Goal: Task Accomplishment & Management: Manage account settings

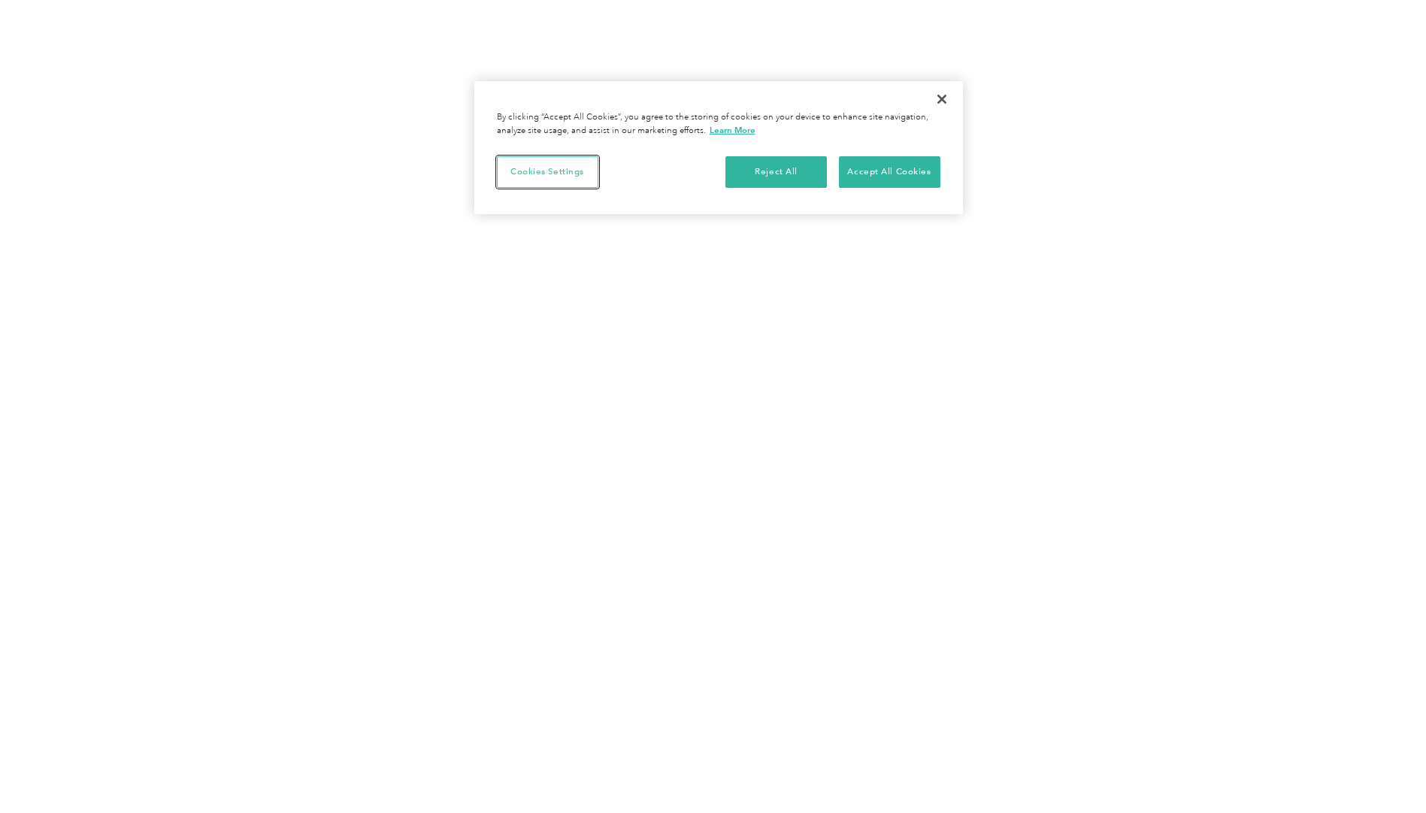
click at [560, 177] on button "Cookies Settings" at bounding box center [547, 172] width 101 height 32
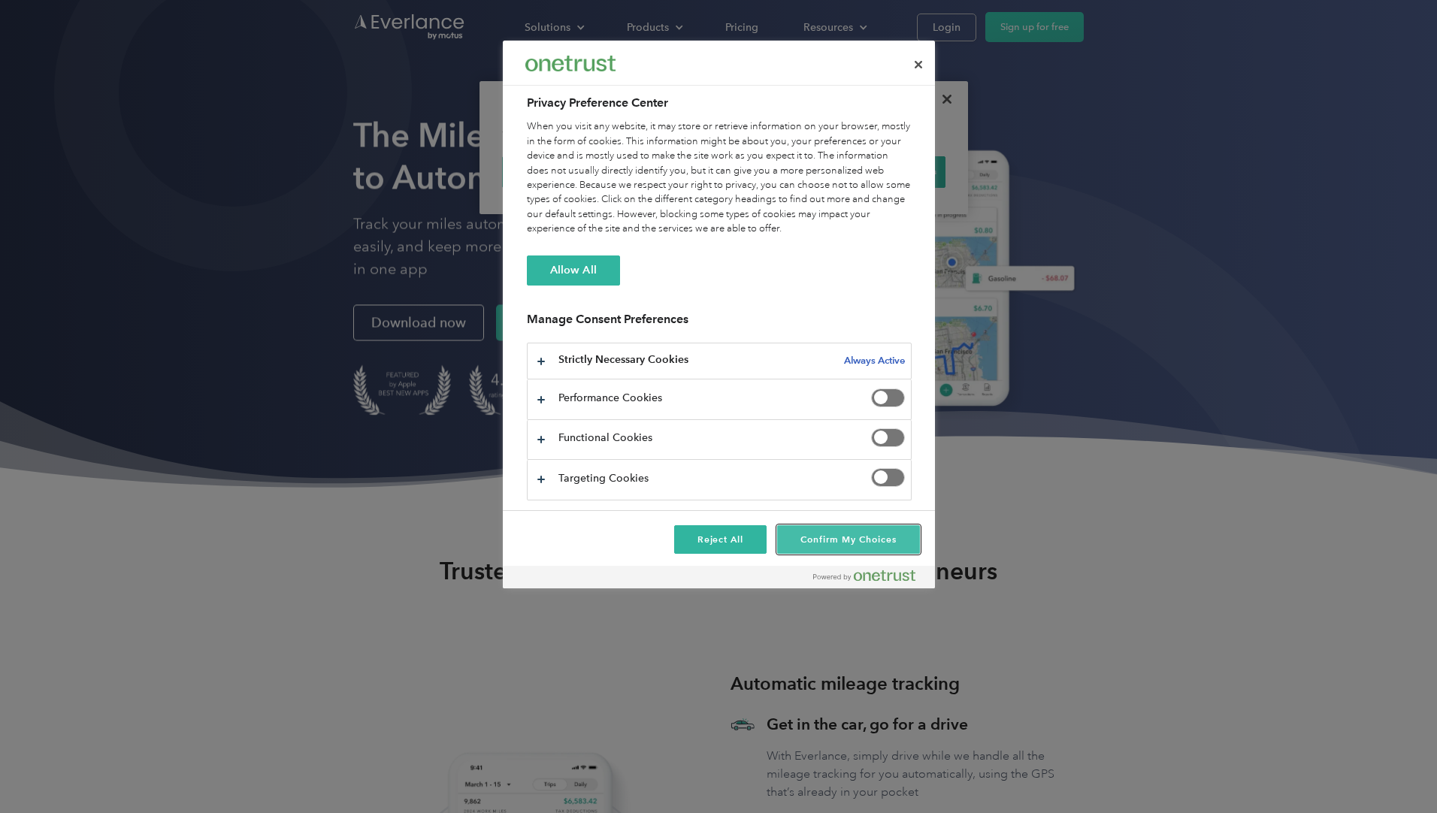
click at [818, 539] on button "Confirm My Choices" at bounding box center [848, 539] width 142 height 29
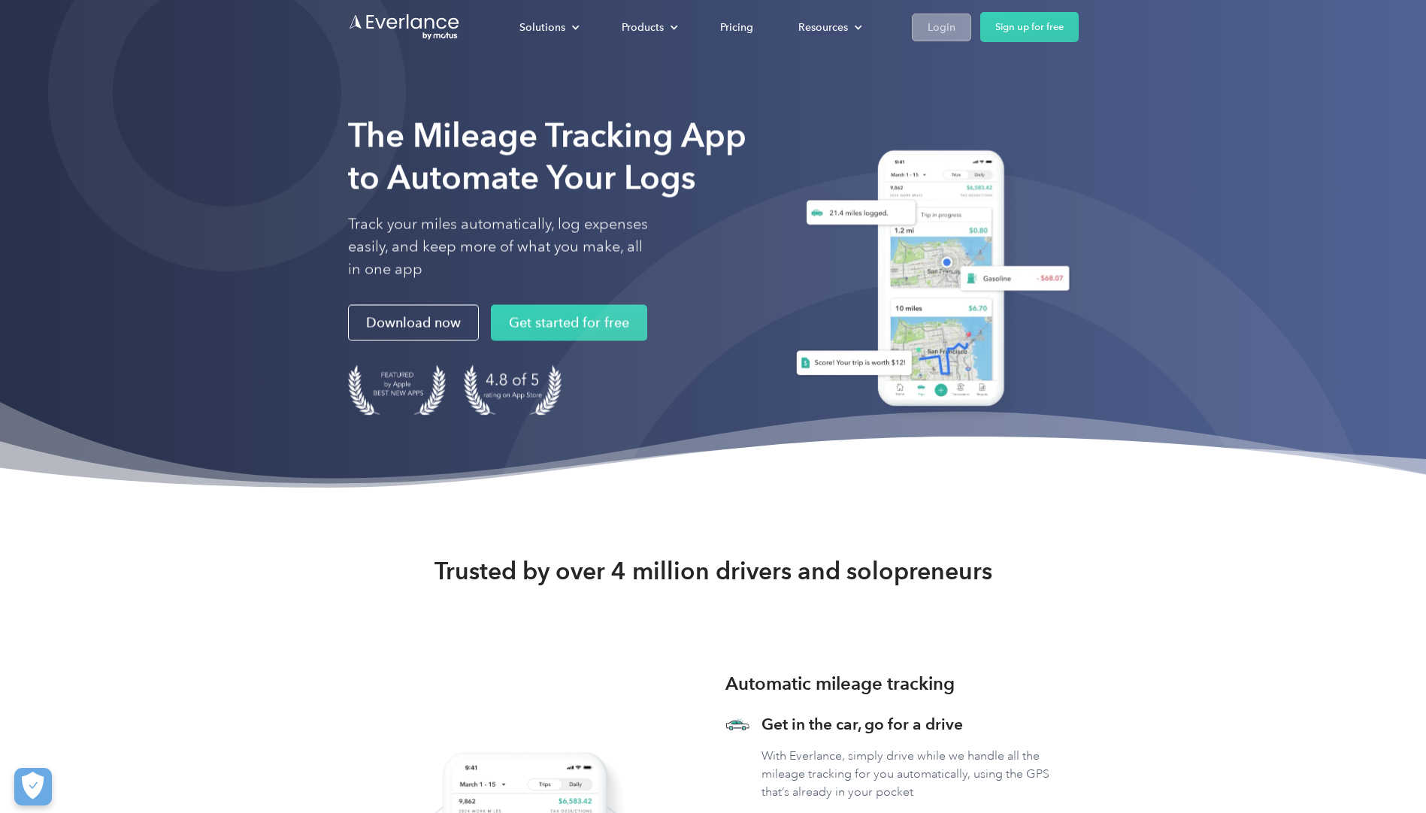
click at [944, 32] on div "Login" at bounding box center [941, 27] width 28 height 19
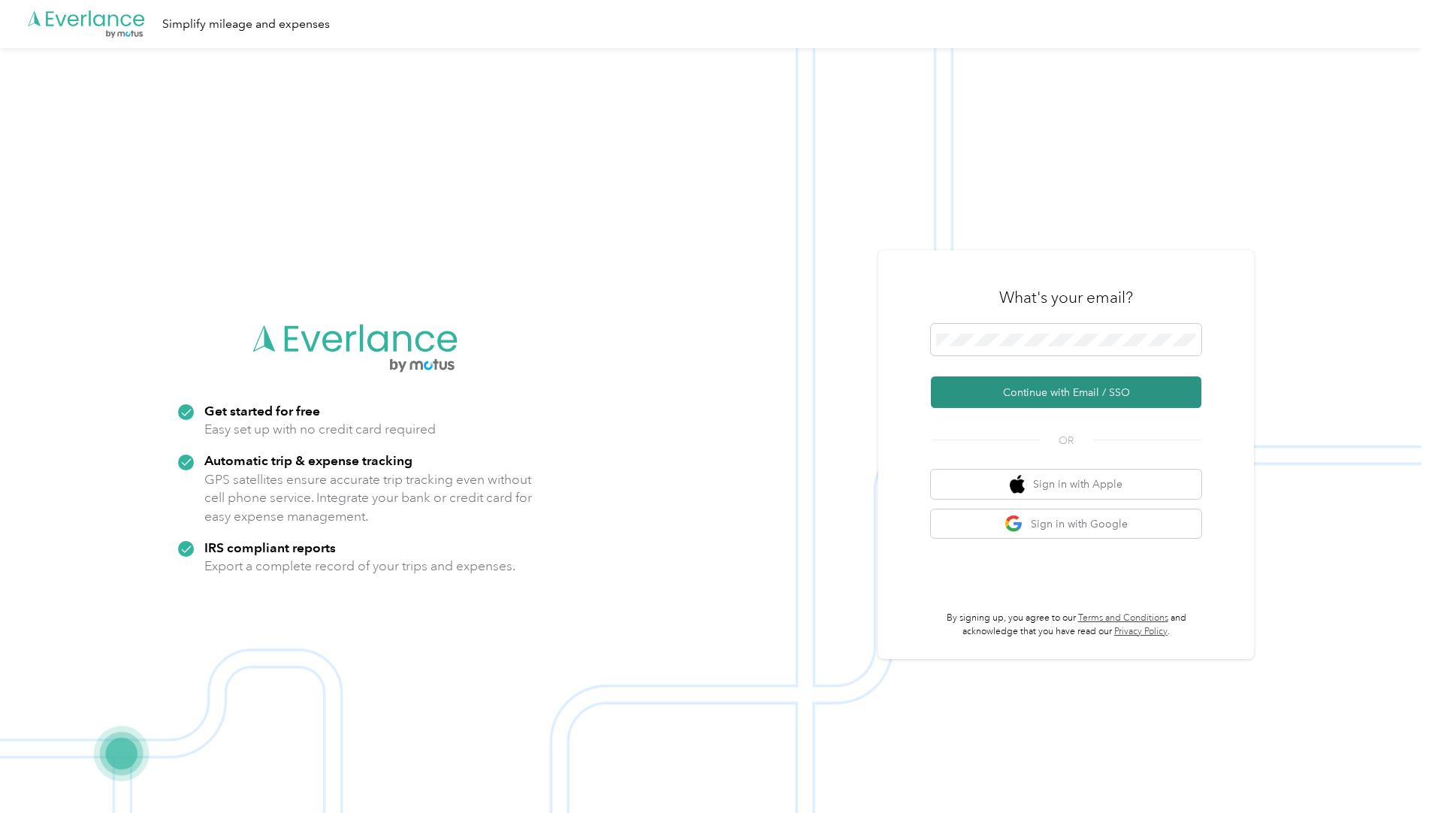
click at [1059, 392] on button "Continue with Email / SSO" at bounding box center [1066, 392] width 271 height 32
